Goal: Transaction & Acquisition: Purchase product/service

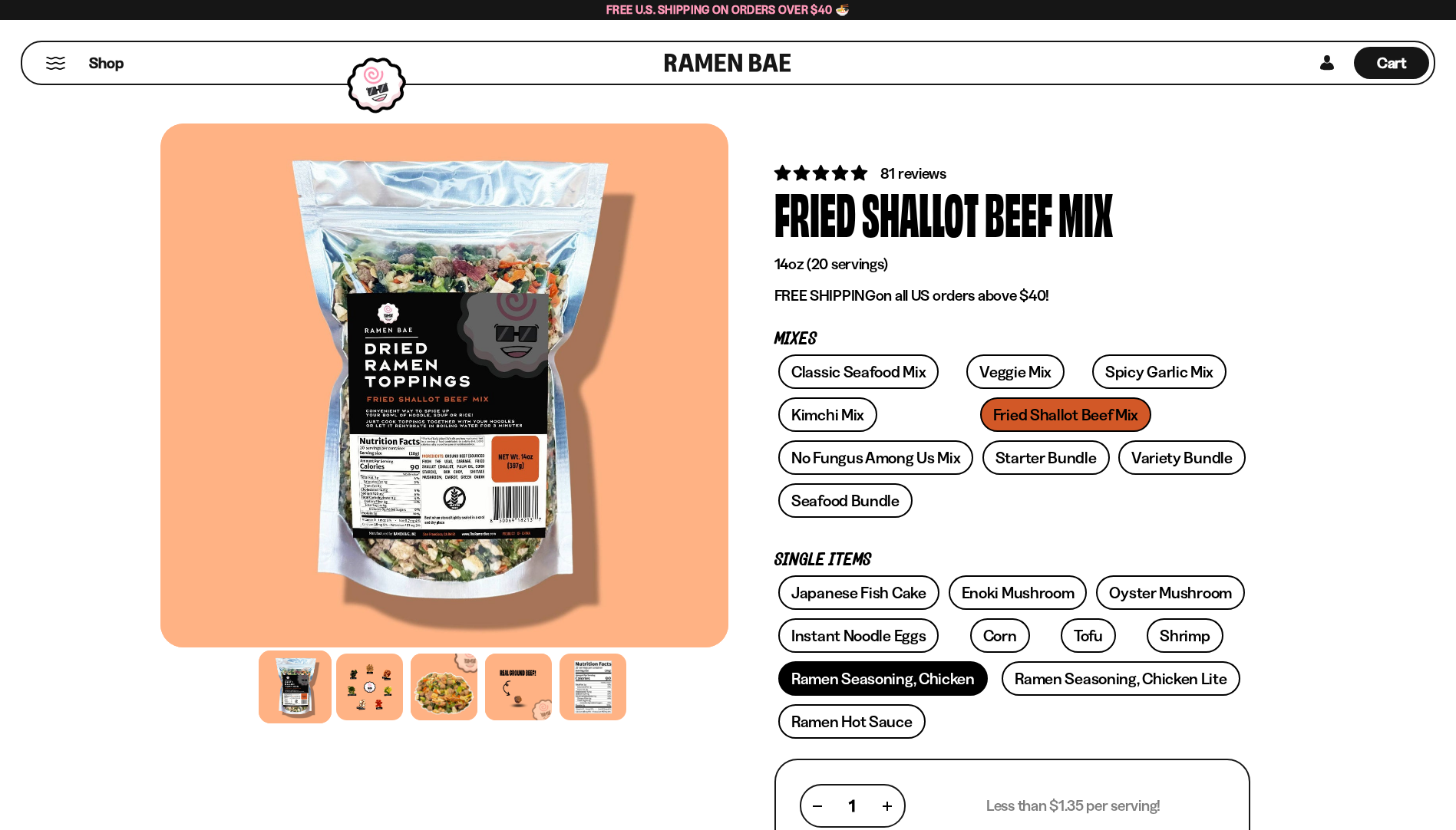
click at [843, 682] on link "Ramen Seasoning, Chicken" at bounding box center [883, 678] width 210 height 35
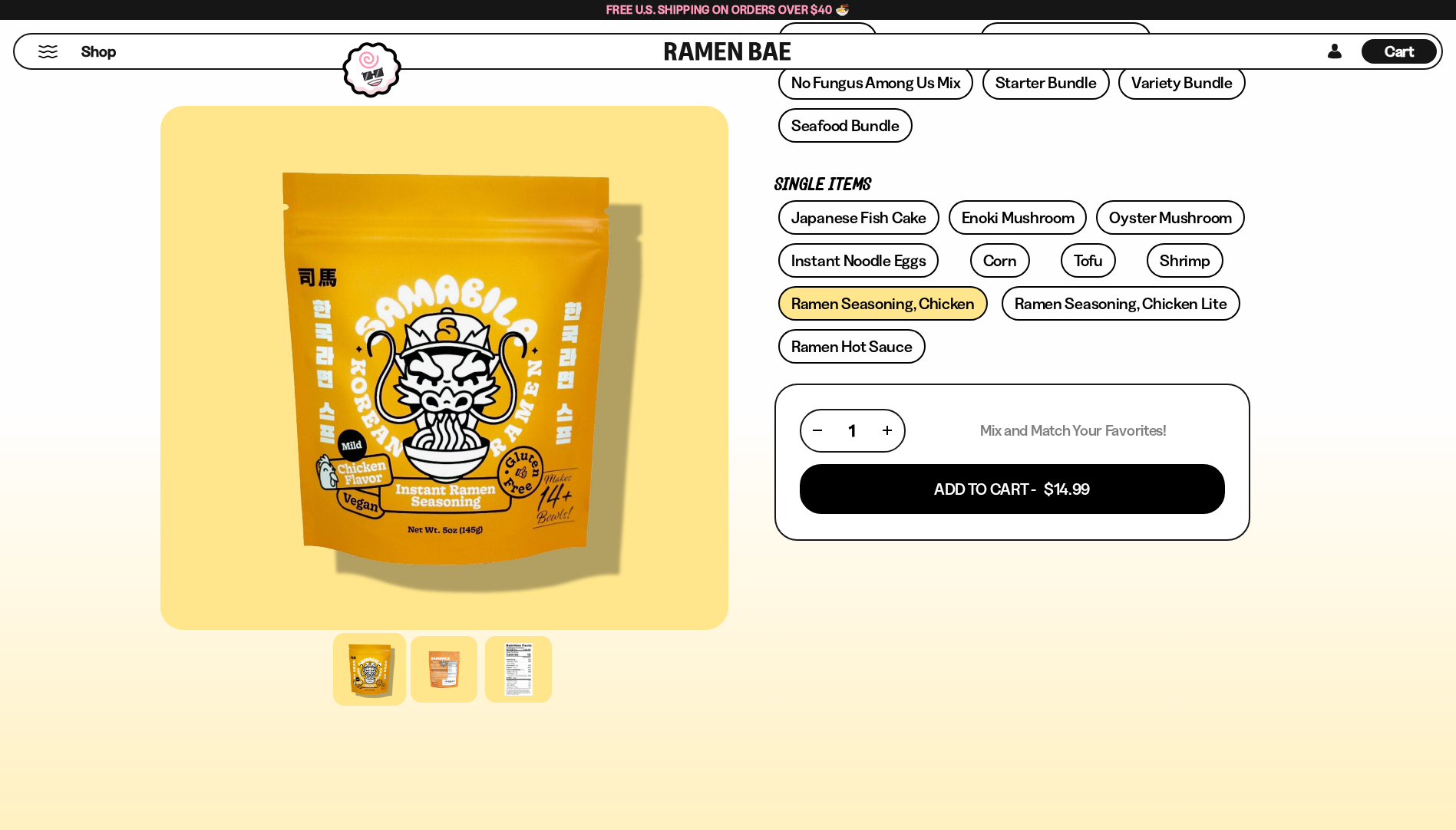
scroll to position [383, 0]
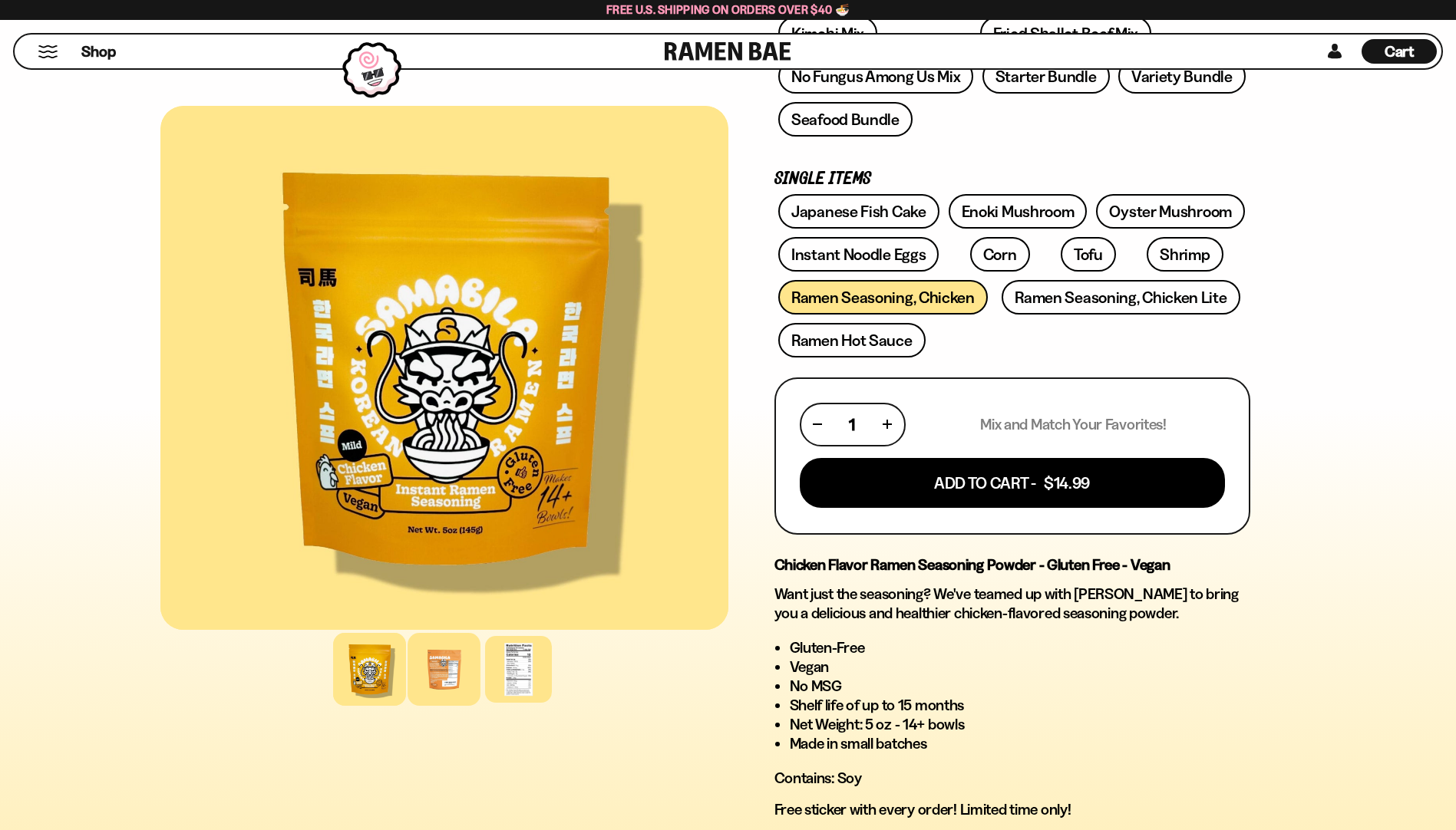
click at [433, 684] on div at bounding box center [444, 670] width 73 height 73
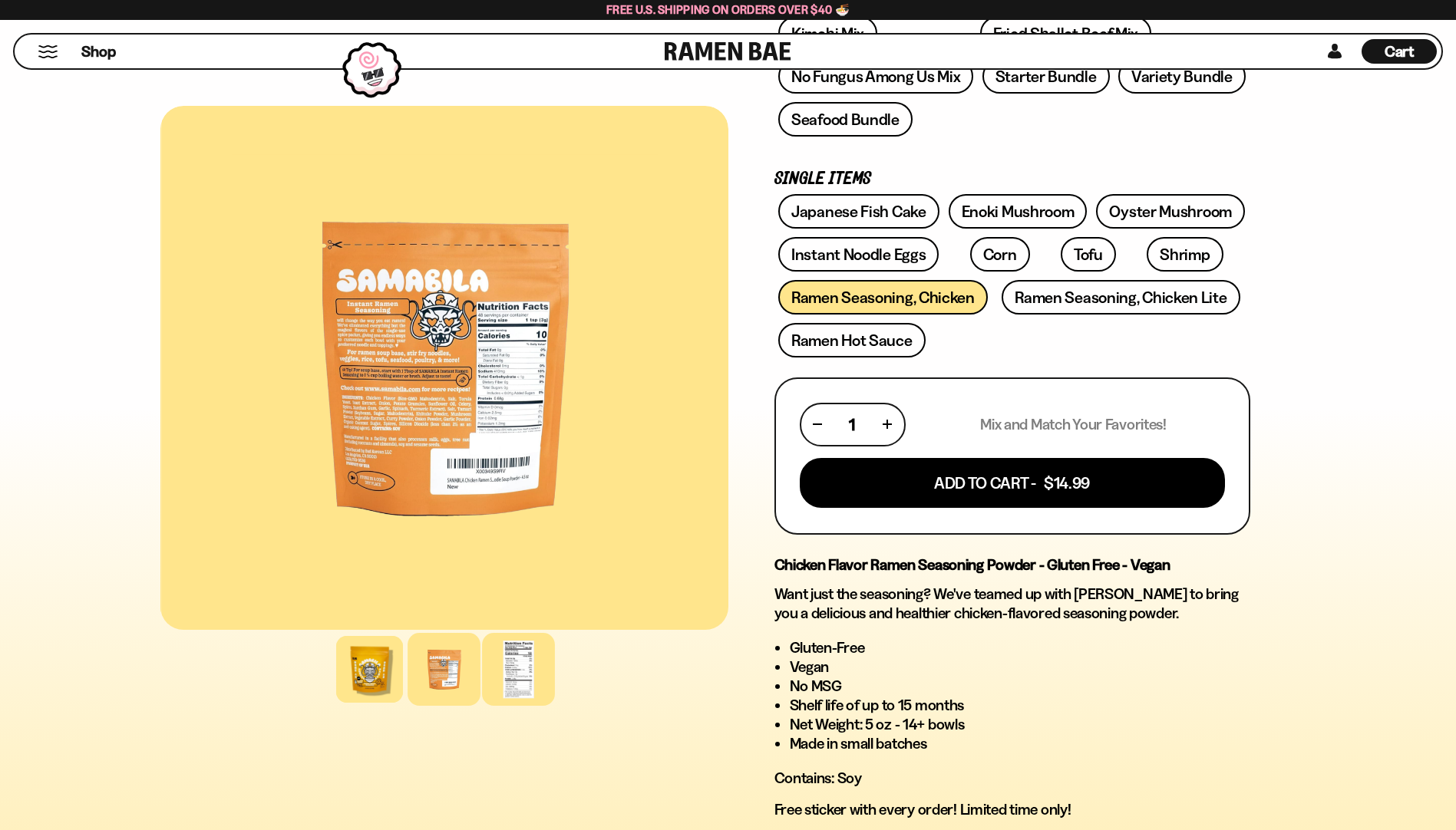
click at [491, 681] on div at bounding box center [519, 670] width 73 height 73
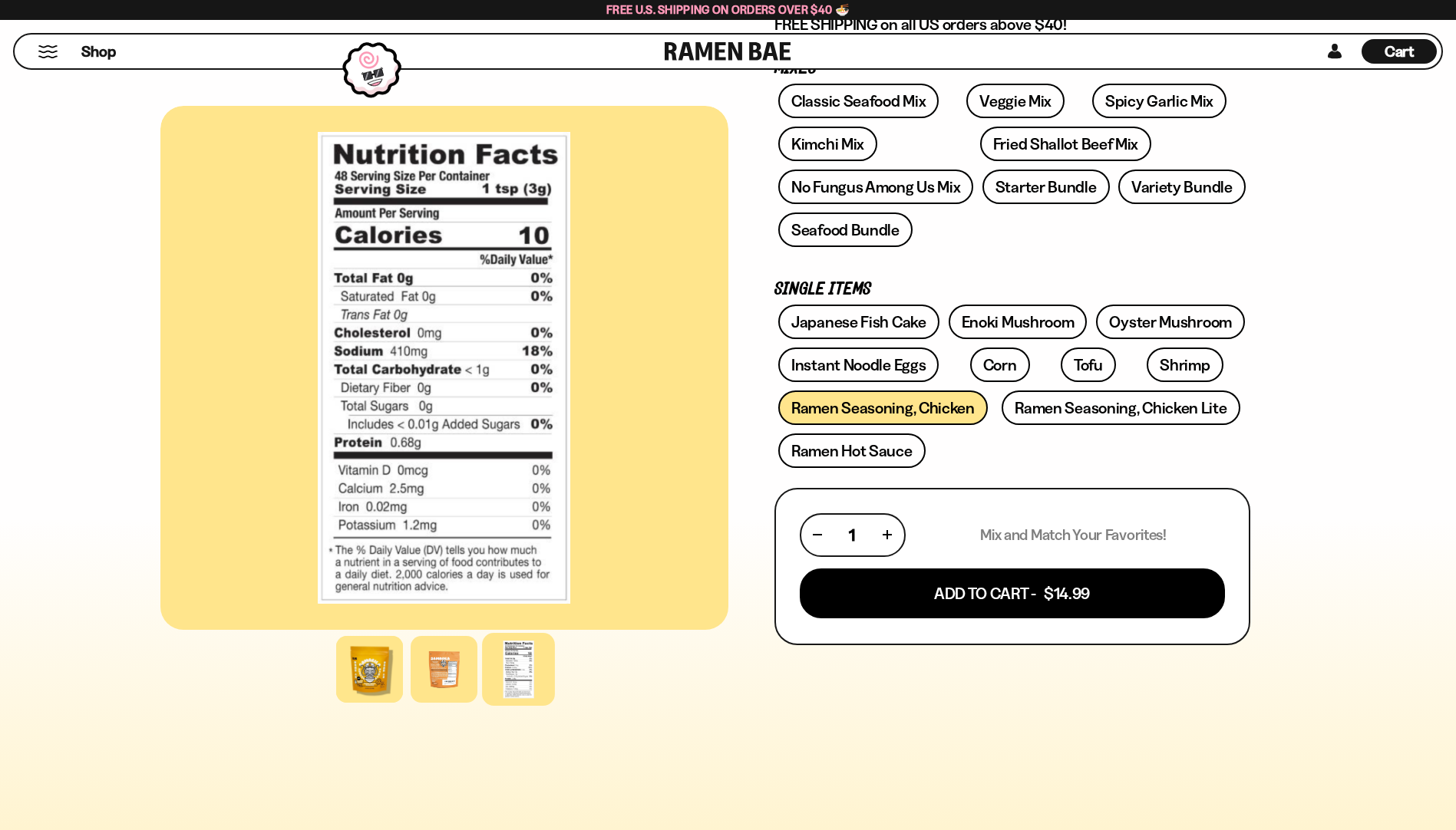
scroll to position [153, 0]
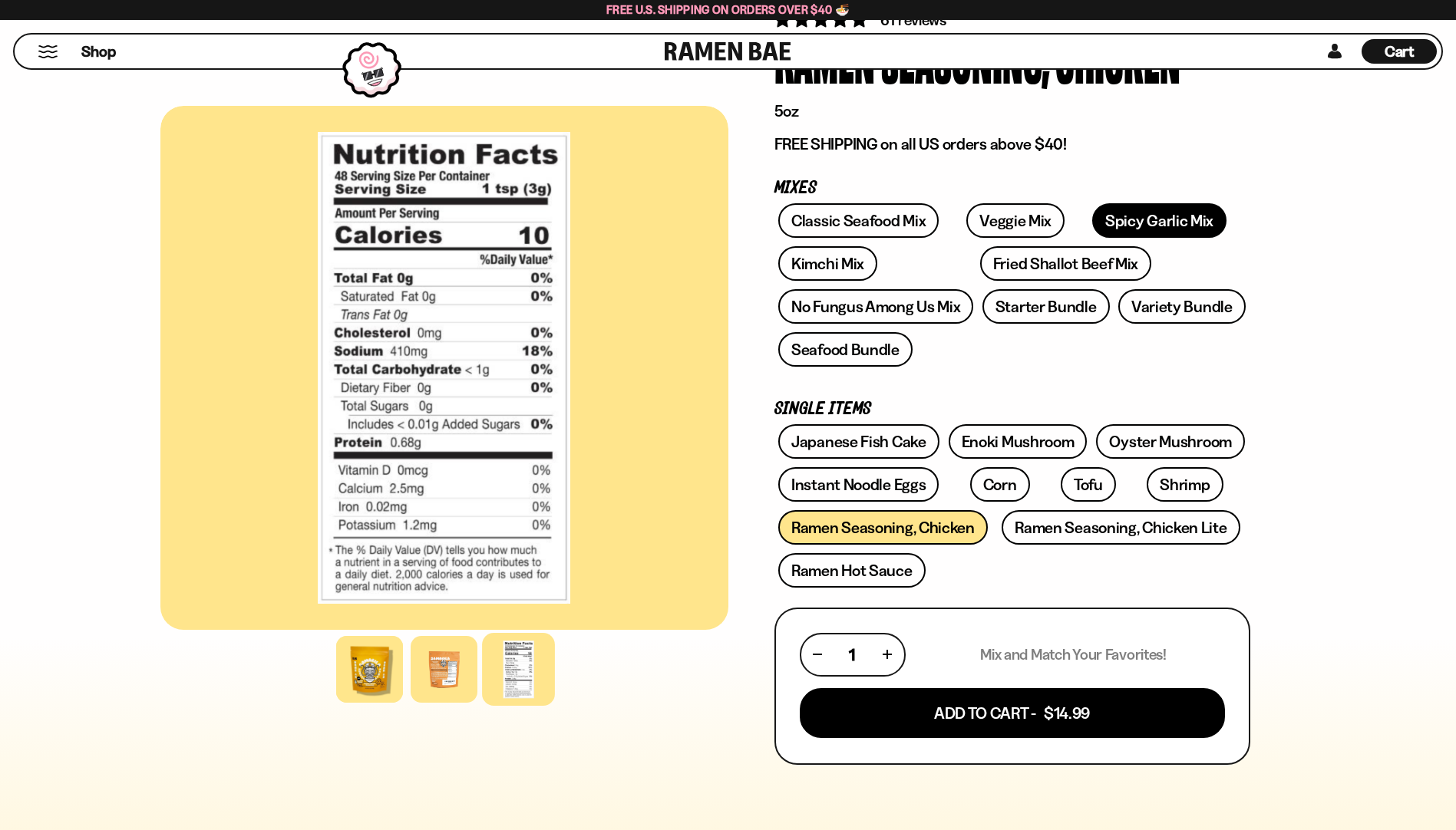
click at [1142, 225] on link "Spicy Garlic Mix" at bounding box center [1159, 220] width 135 height 35
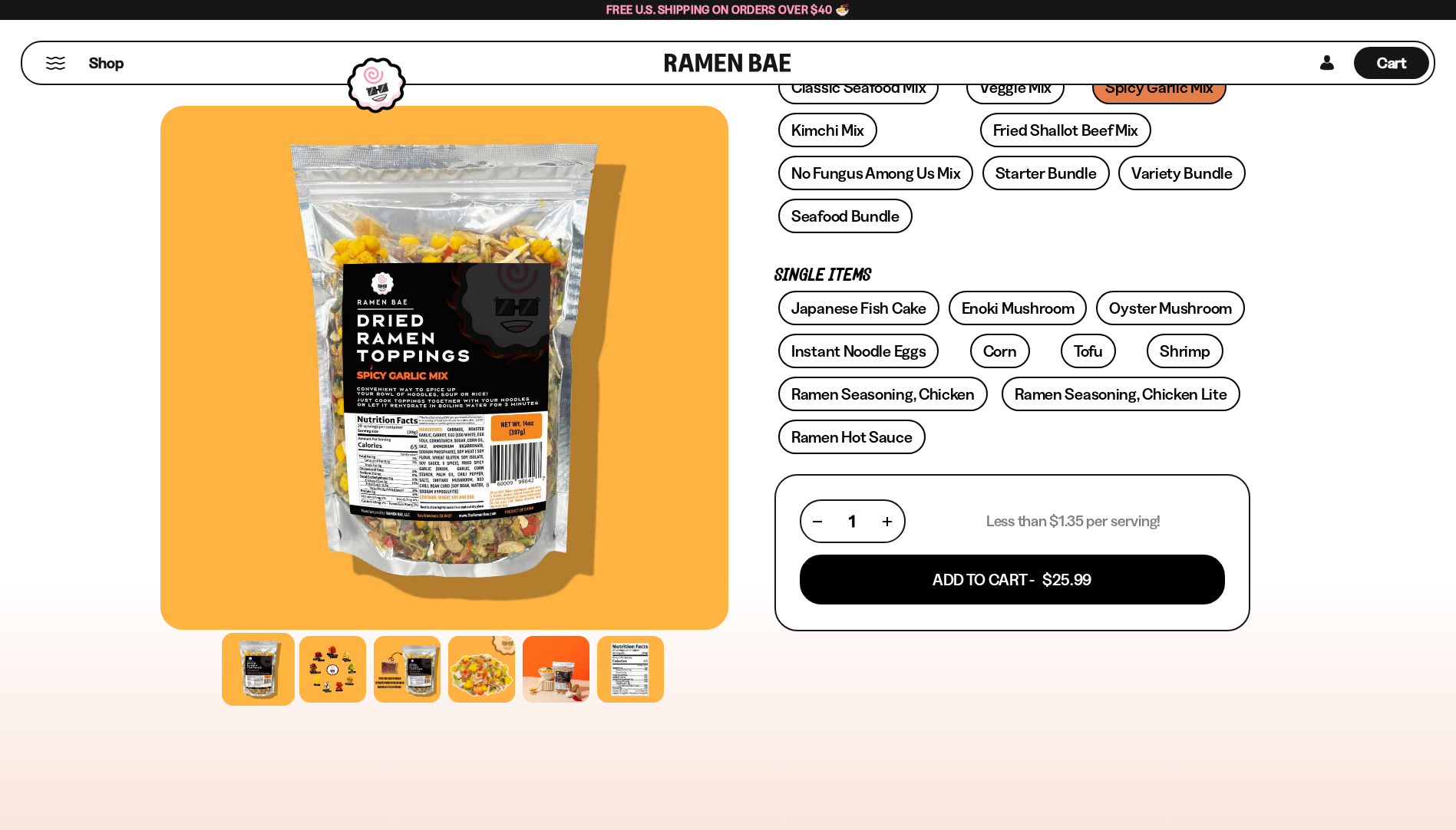
scroll to position [383, 0]
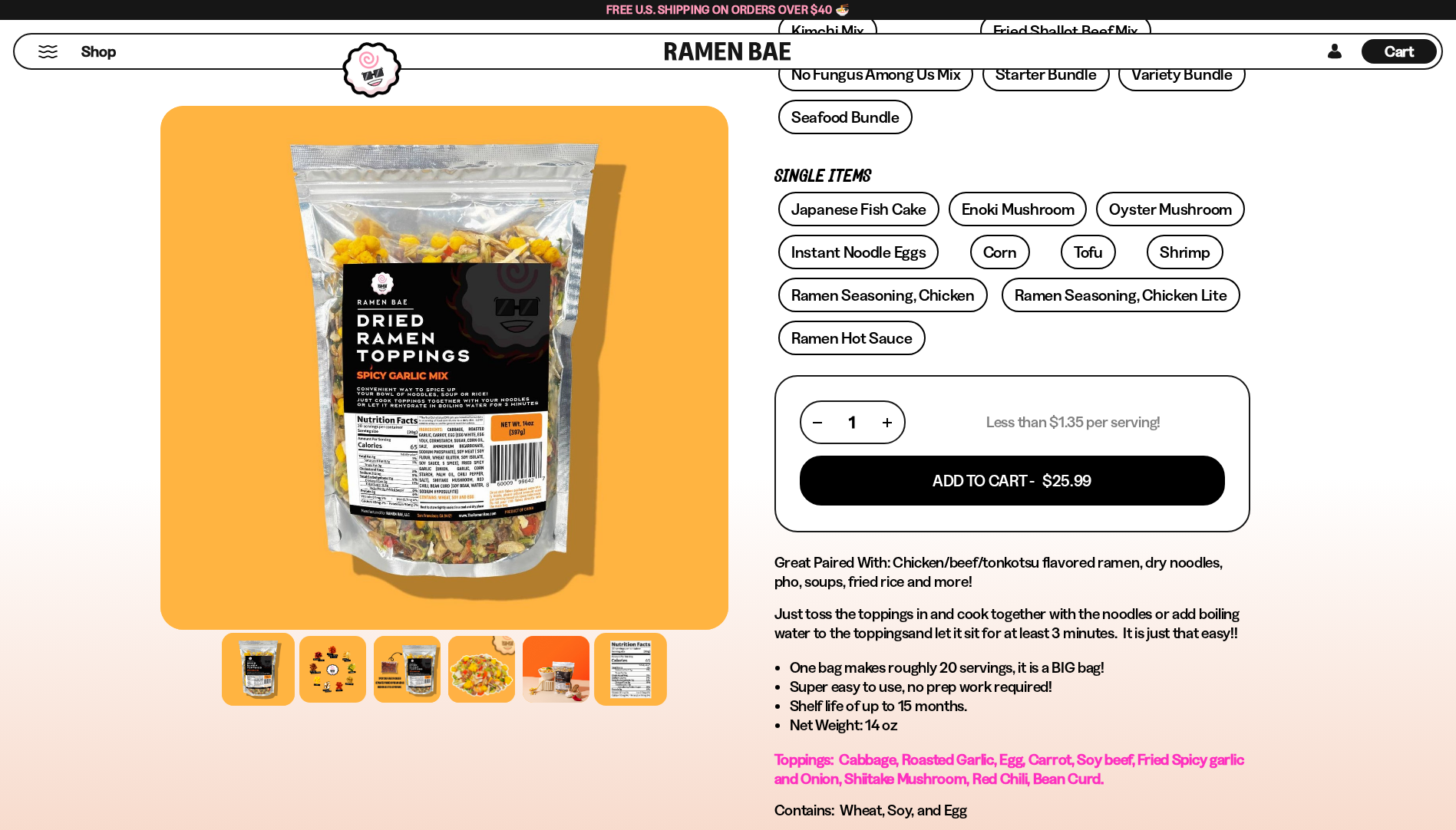
click at [630, 682] on div at bounding box center [630, 670] width 73 height 73
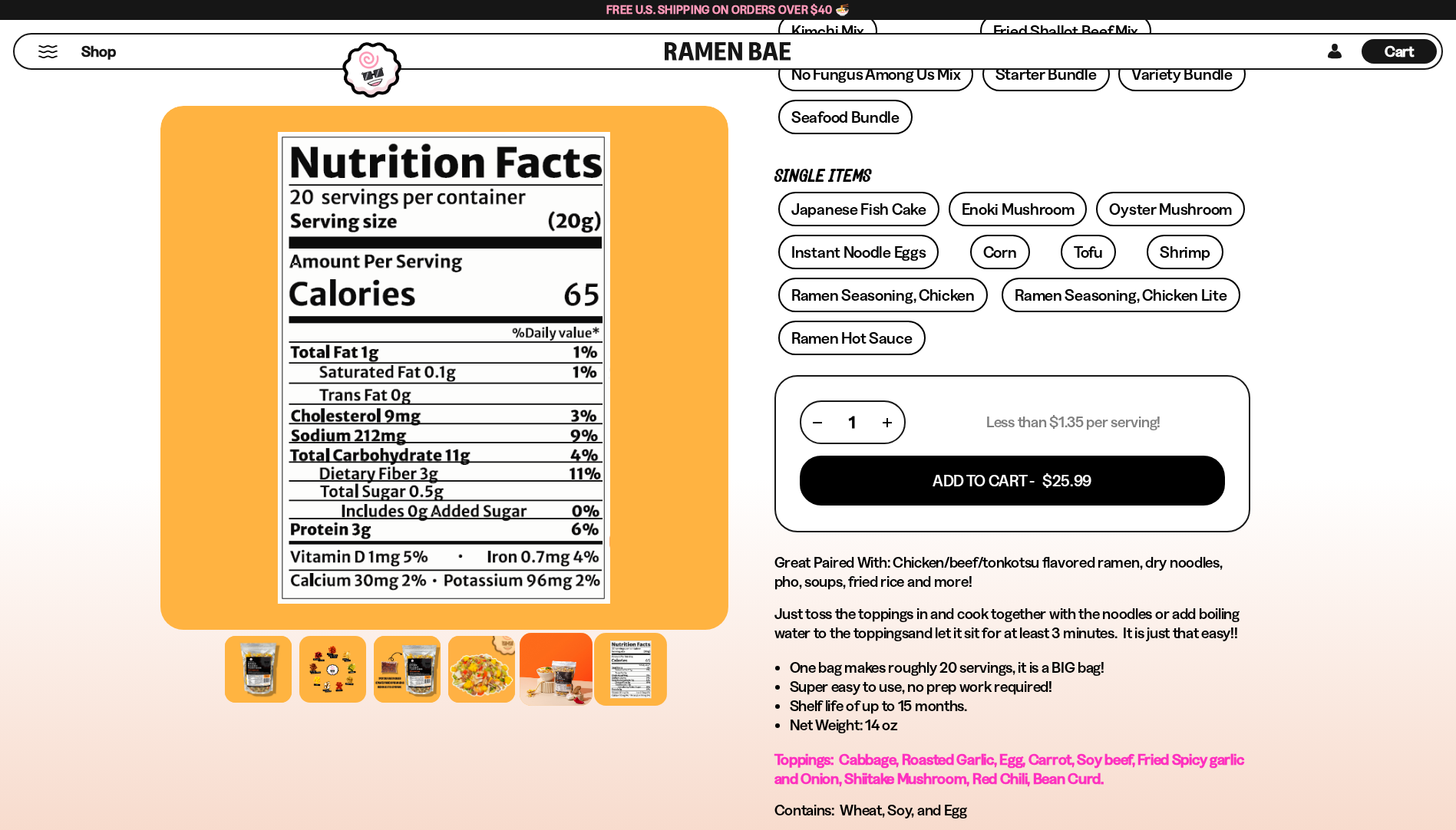
click at [553, 667] on div at bounding box center [556, 670] width 73 height 73
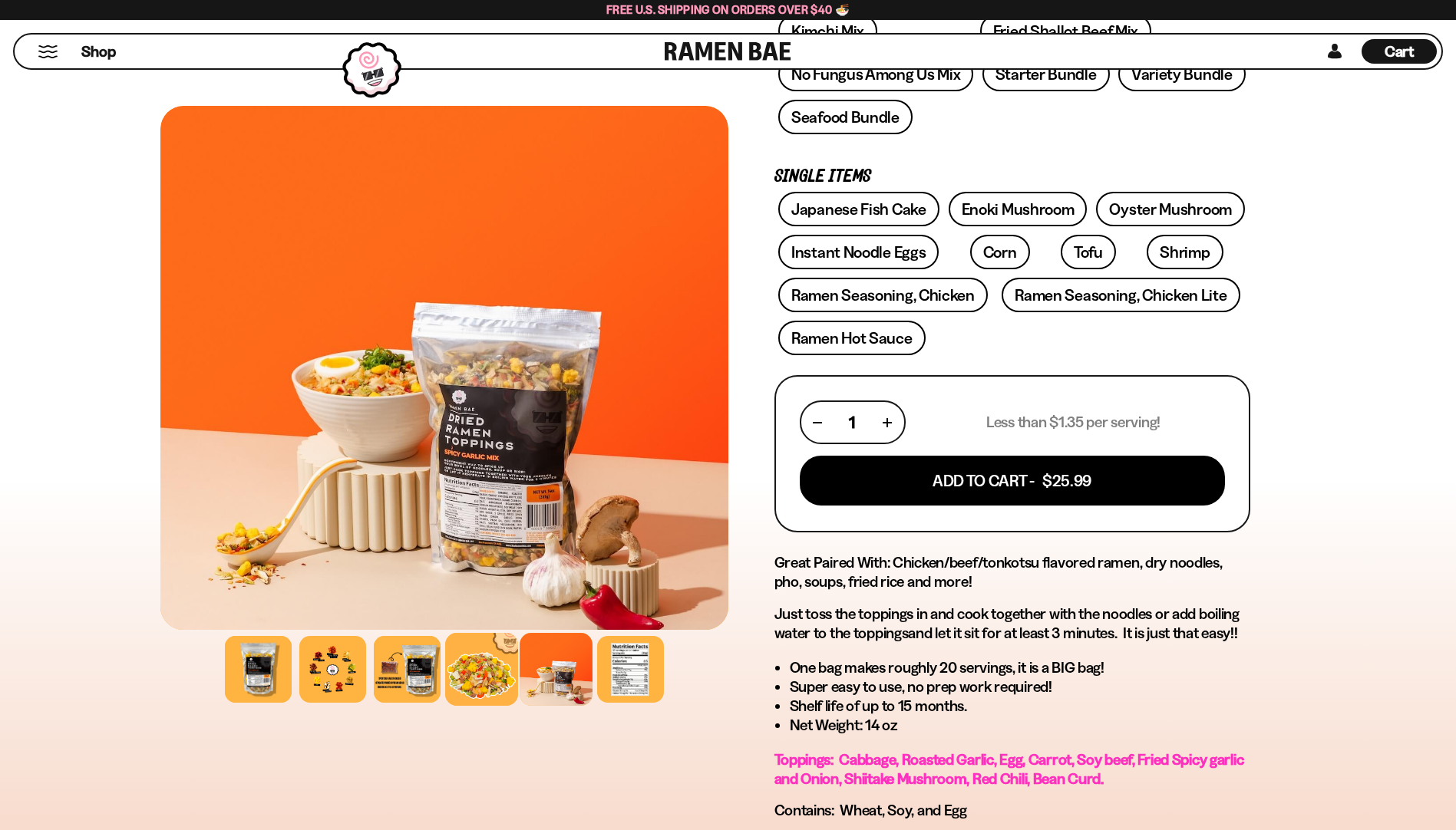
click at [482, 670] on div at bounding box center [481, 670] width 73 height 73
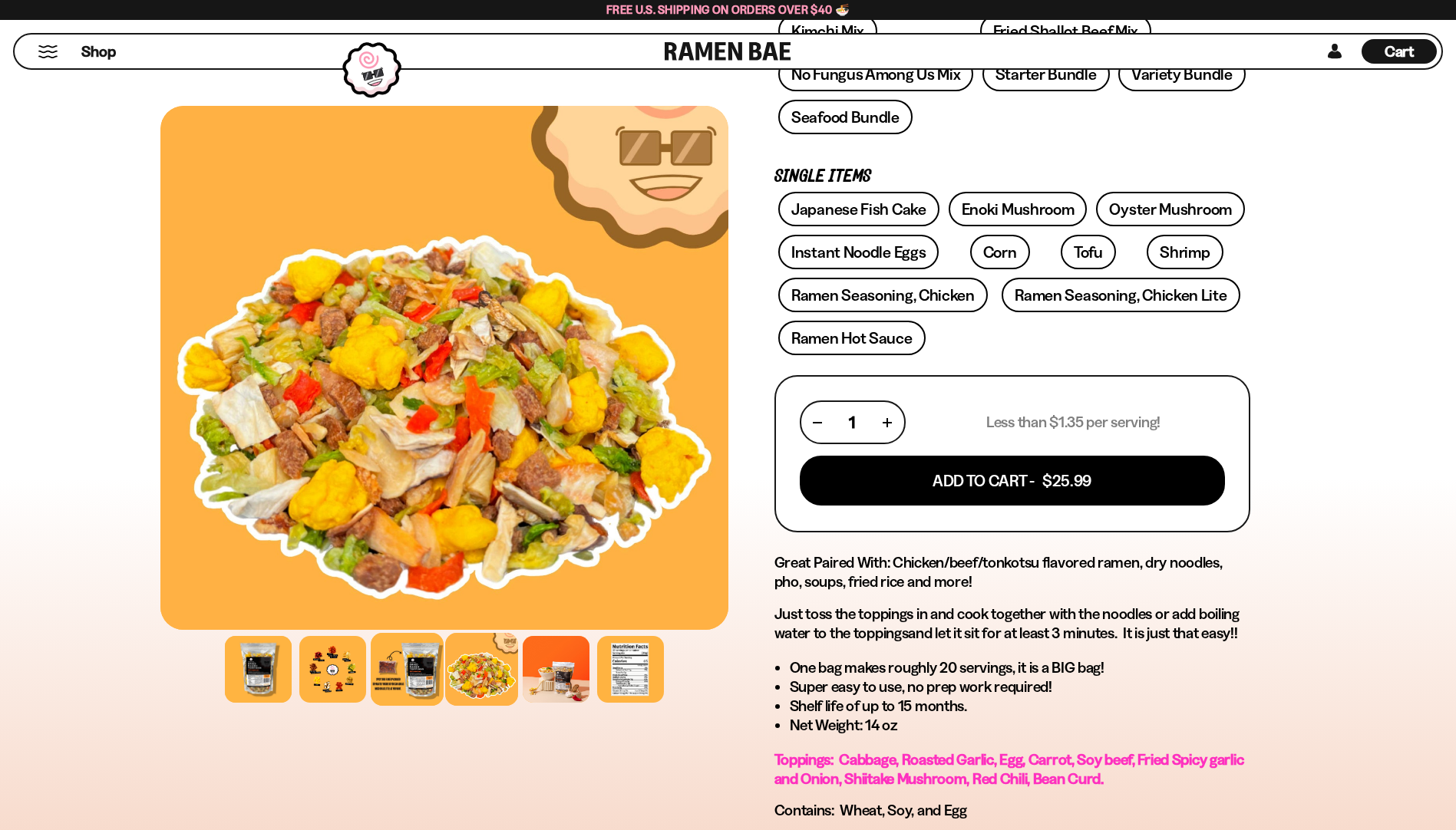
click at [425, 676] on div at bounding box center [407, 670] width 73 height 73
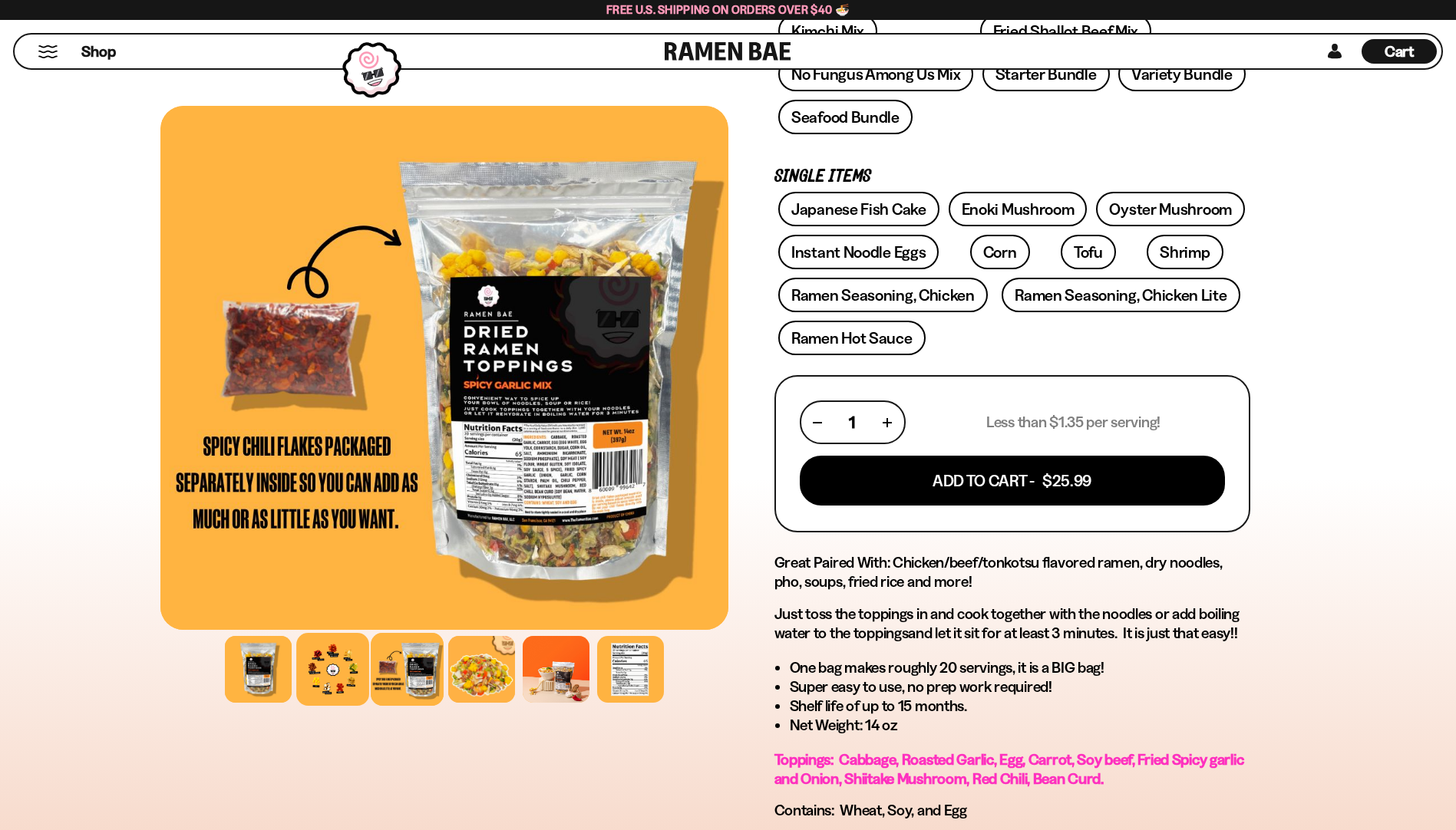
click at [345, 678] on div at bounding box center [333, 670] width 73 height 73
